Goal: Navigation & Orientation: Find specific page/section

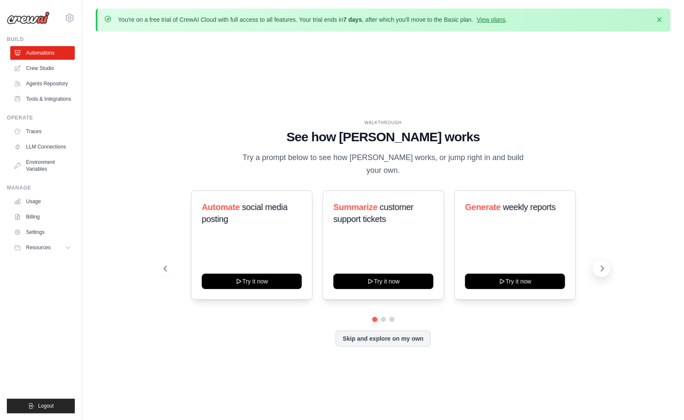
click at [603, 269] on icon at bounding box center [602, 268] width 9 height 9
click at [52, 70] on link "Crew Studio" at bounding box center [43, 69] width 64 height 14
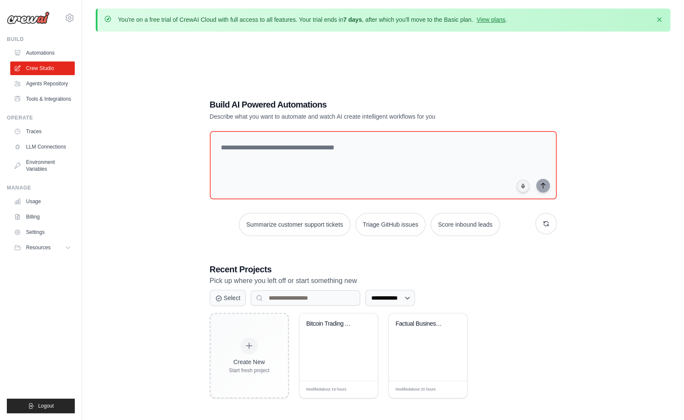
click at [52, 85] on link "Agents Repository" at bounding box center [42, 84] width 64 height 14
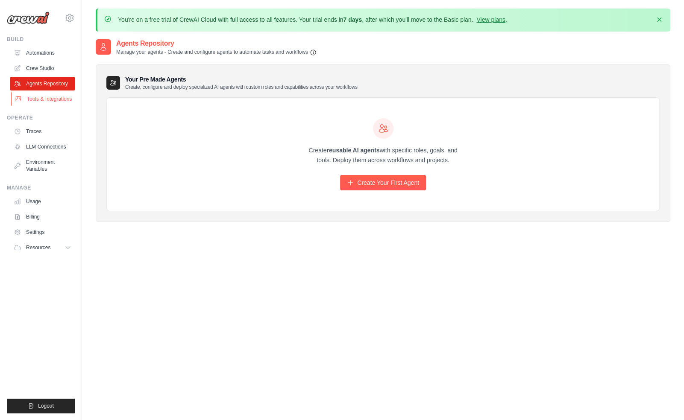
click at [46, 103] on link "Tools & Integrations" at bounding box center [43, 99] width 64 height 14
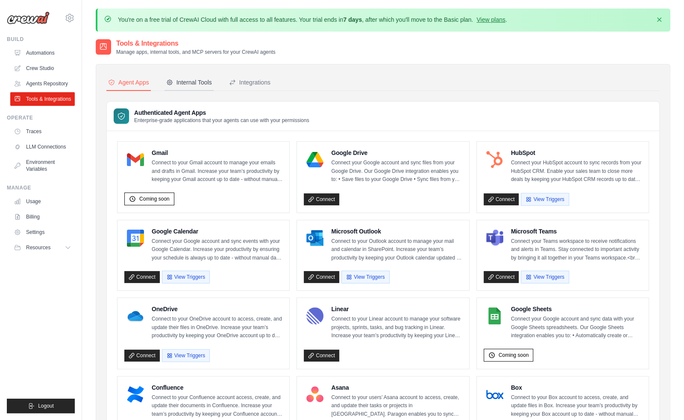
click at [195, 83] on div "Internal Tools" at bounding box center [189, 82] width 46 height 9
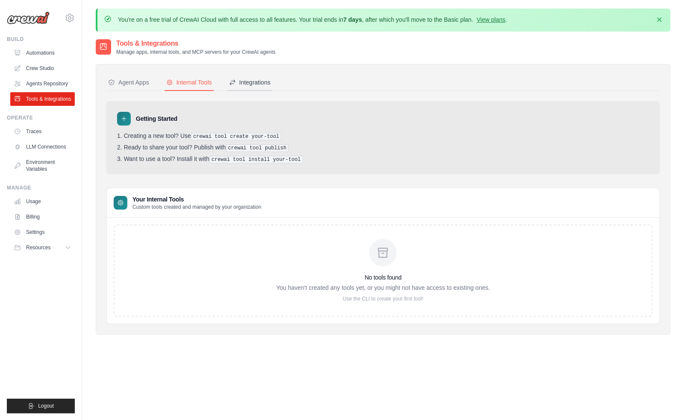
click at [261, 78] on div "Integrations" at bounding box center [249, 82] width 41 height 9
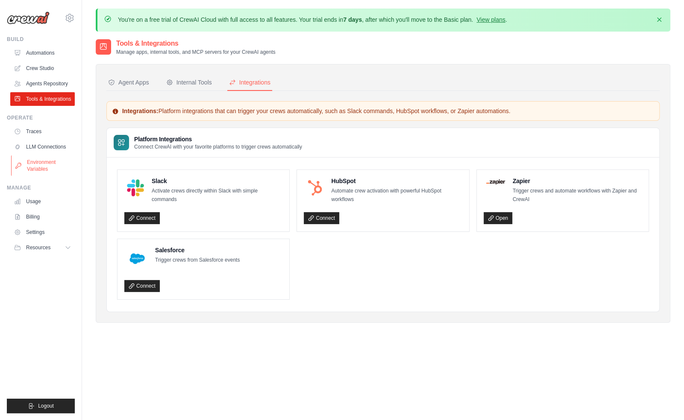
click at [43, 170] on link "Environment Variables" at bounding box center [43, 165] width 64 height 21
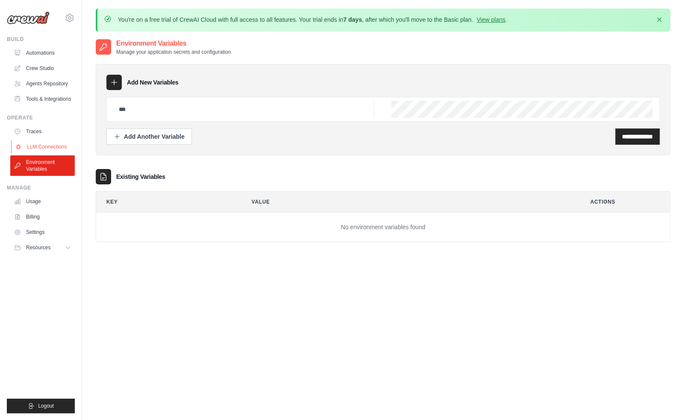
click at [59, 150] on link "LLM Connections" at bounding box center [43, 147] width 64 height 14
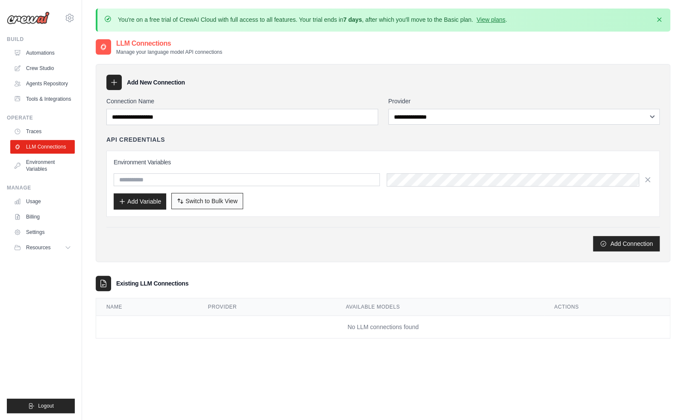
click at [234, 203] on span "Switch to Bulk View" at bounding box center [211, 201] width 52 height 9
